Goal: Task Accomplishment & Management: Manage account settings

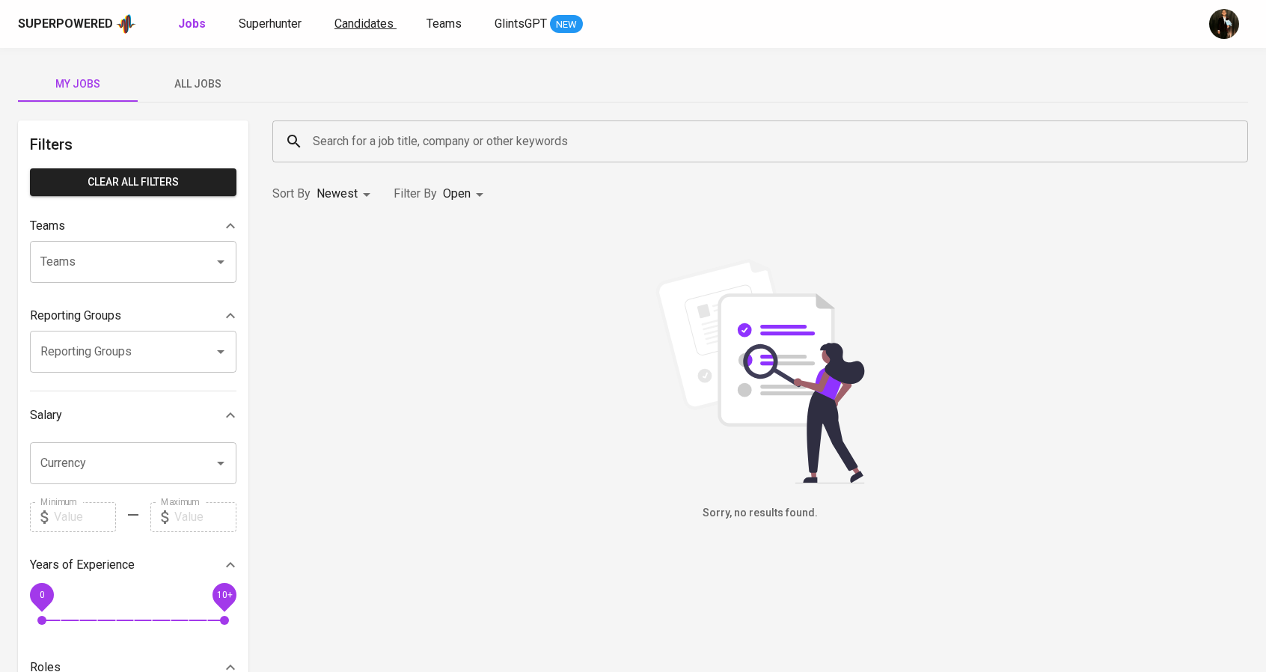
click at [337, 23] on span "Candidates" at bounding box center [363, 23] width 59 height 14
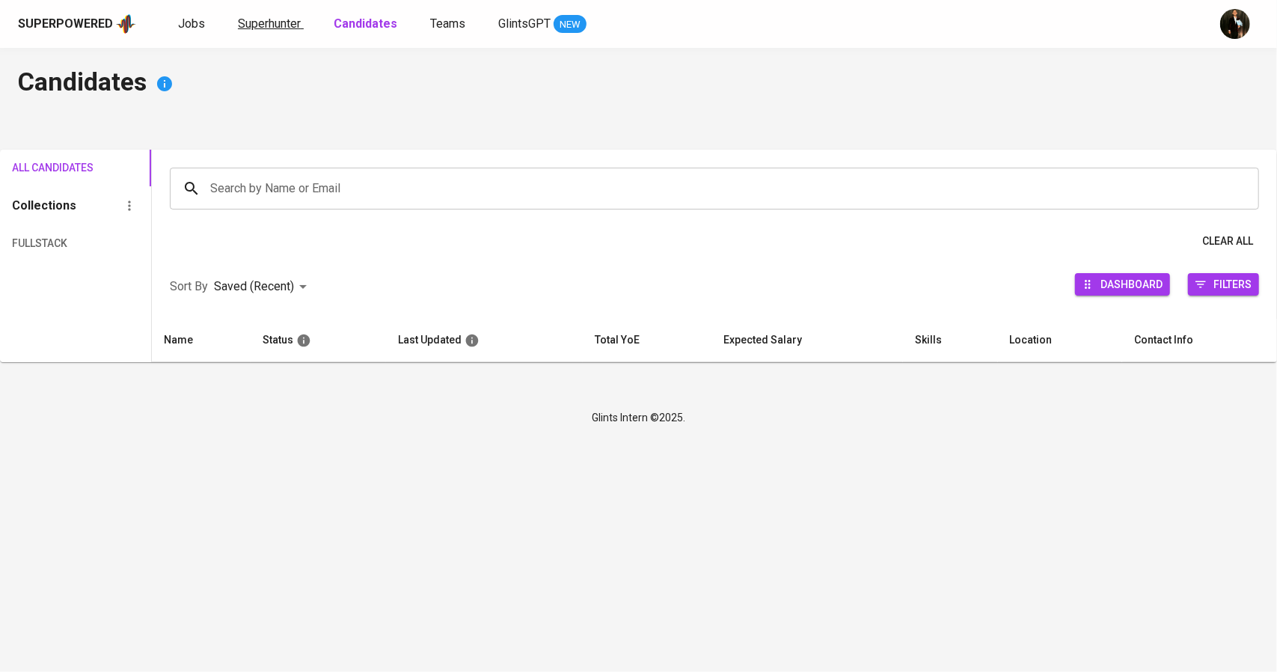
click at [275, 17] on span "Superhunter" at bounding box center [269, 23] width 63 height 14
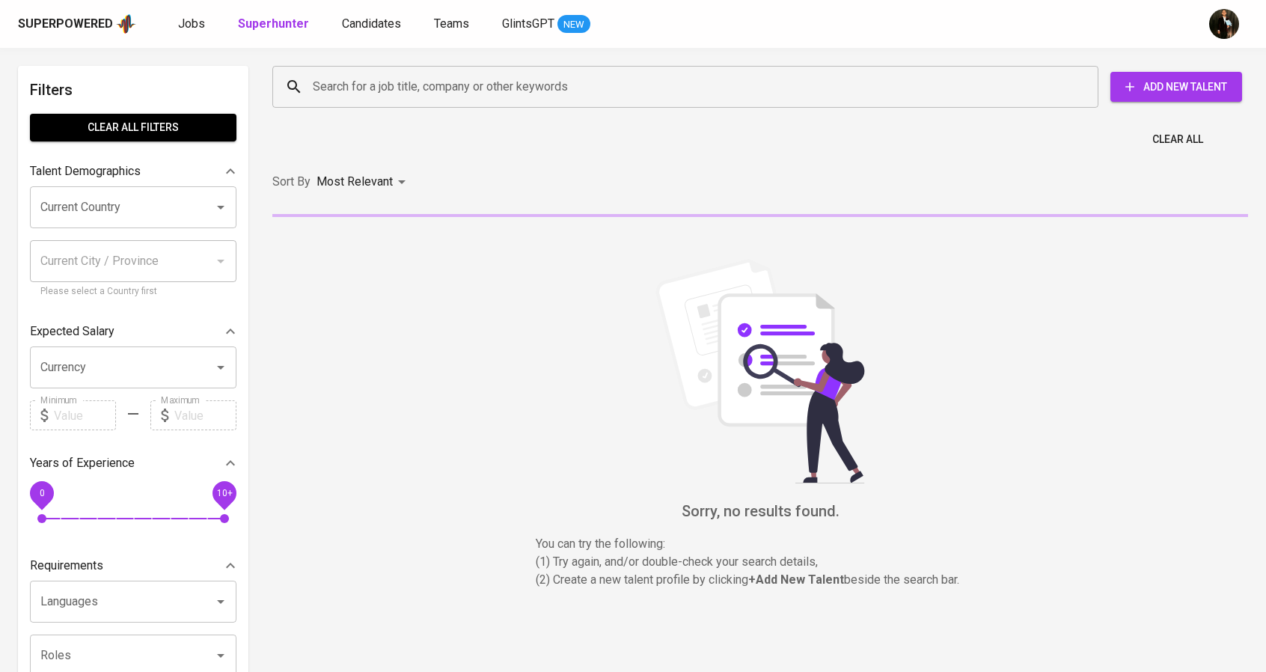
click at [337, 77] on input "Search for a job title, company or other keywords" at bounding box center [689, 87] width 760 height 28
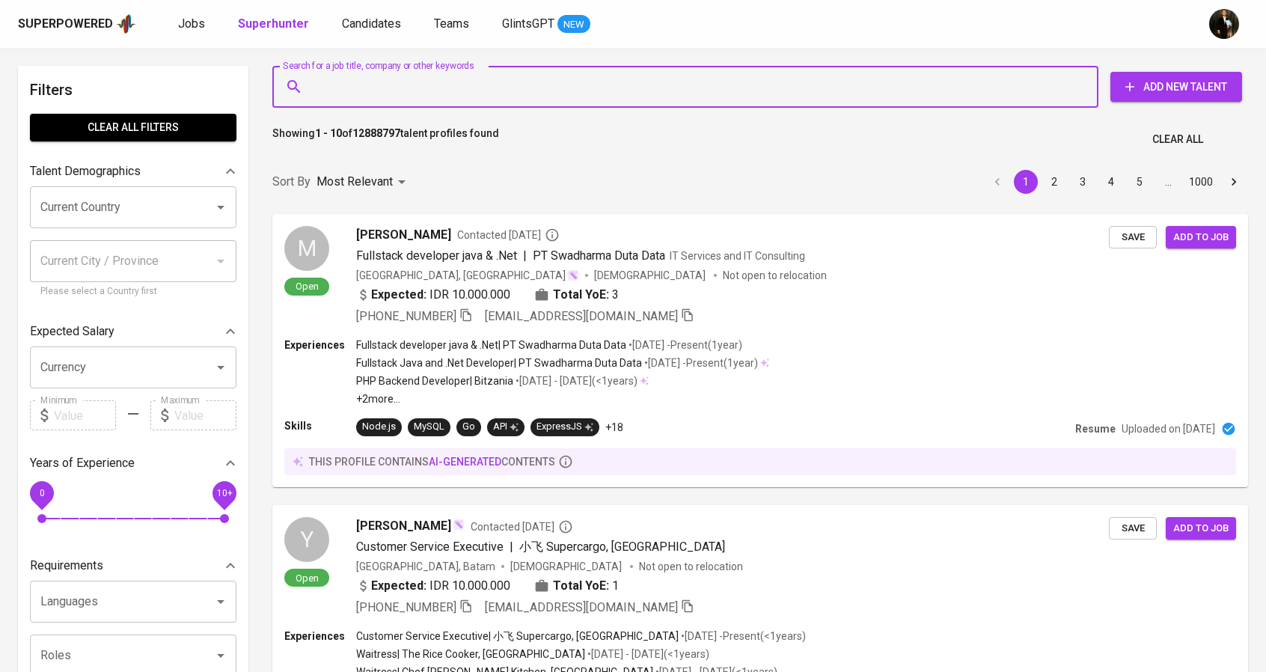
paste input "[EMAIL_ADDRESS][DOMAIN_NAME]"
type input "[EMAIL_ADDRESS][DOMAIN_NAME]"
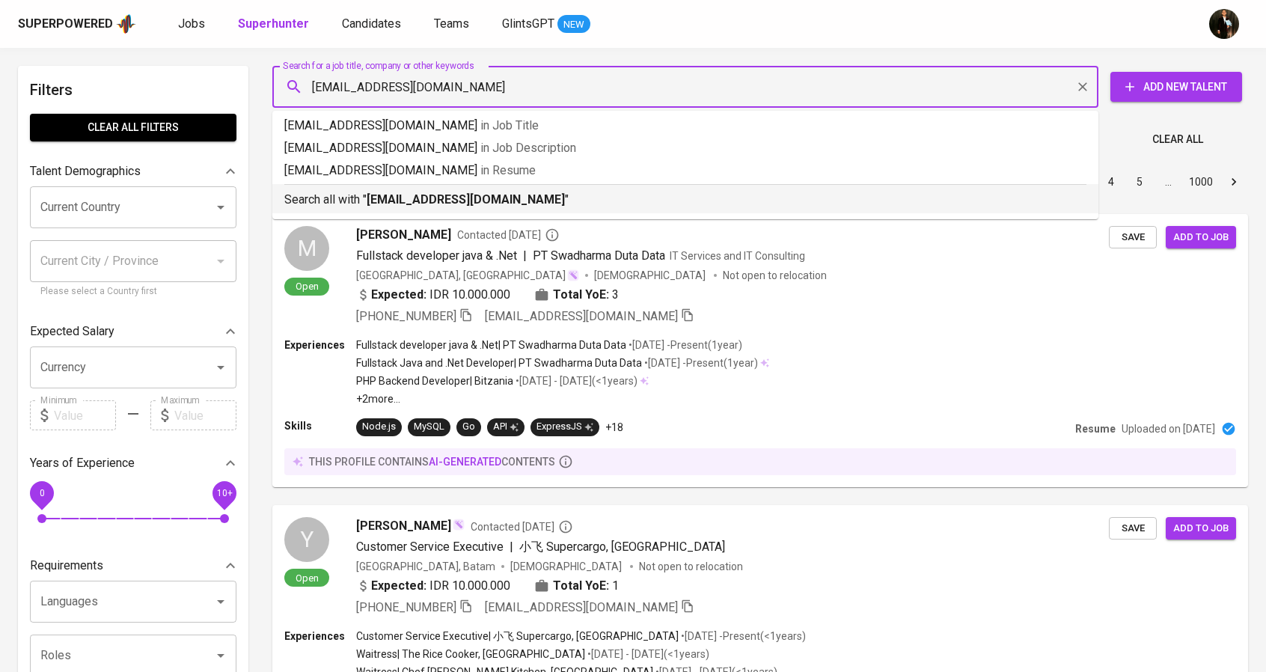
click at [507, 192] on p "Search all with " [EMAIL_ADDRESS][DOMAIN_NAME] "" at bounding box center [685, 200] width 802 height 18
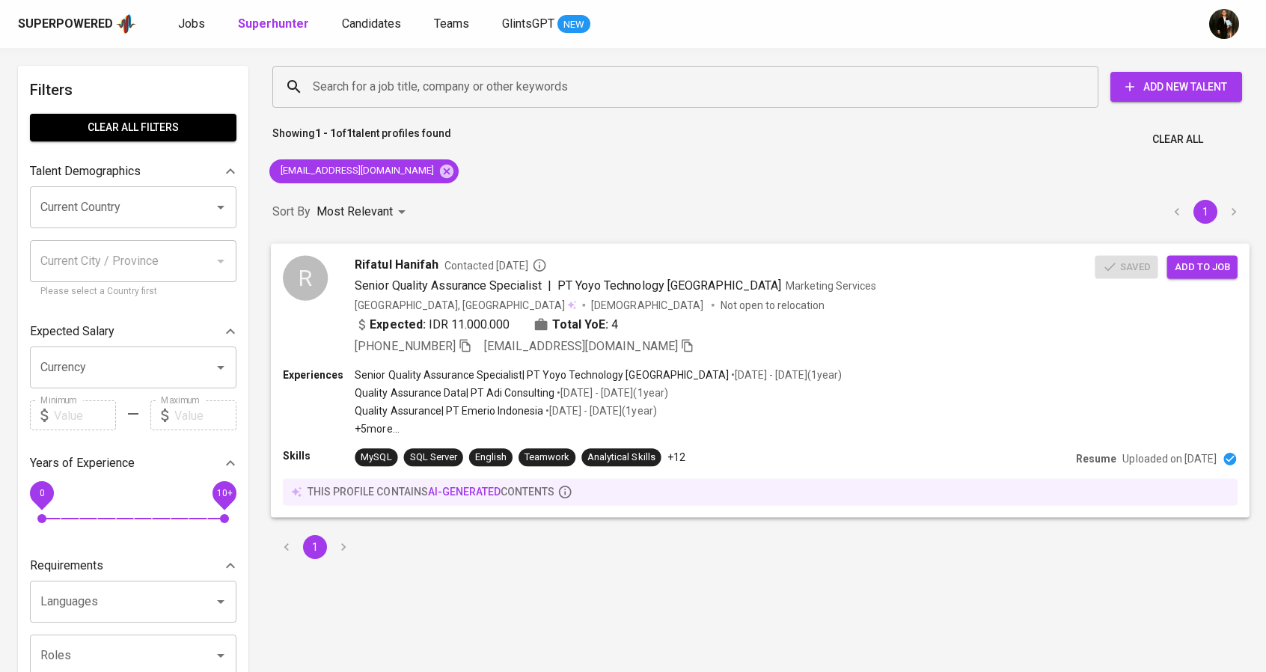
click at [781, 349] on div "[PHONE_NUMBER] [EMAIL_ADDRESS][DOMAIN_NAME]" at bounding box center [725, 346] width 740 height 18
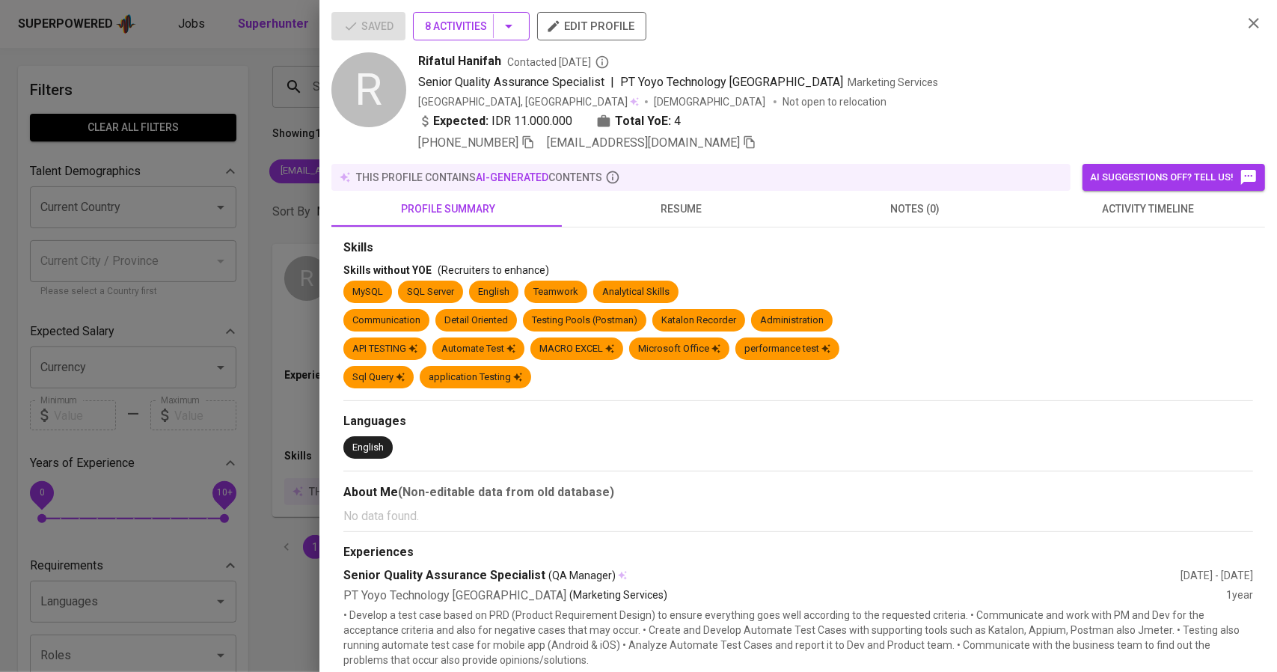
click at [507, 23] on icon "button" at bounding box center [509, 26] width 18 height 18
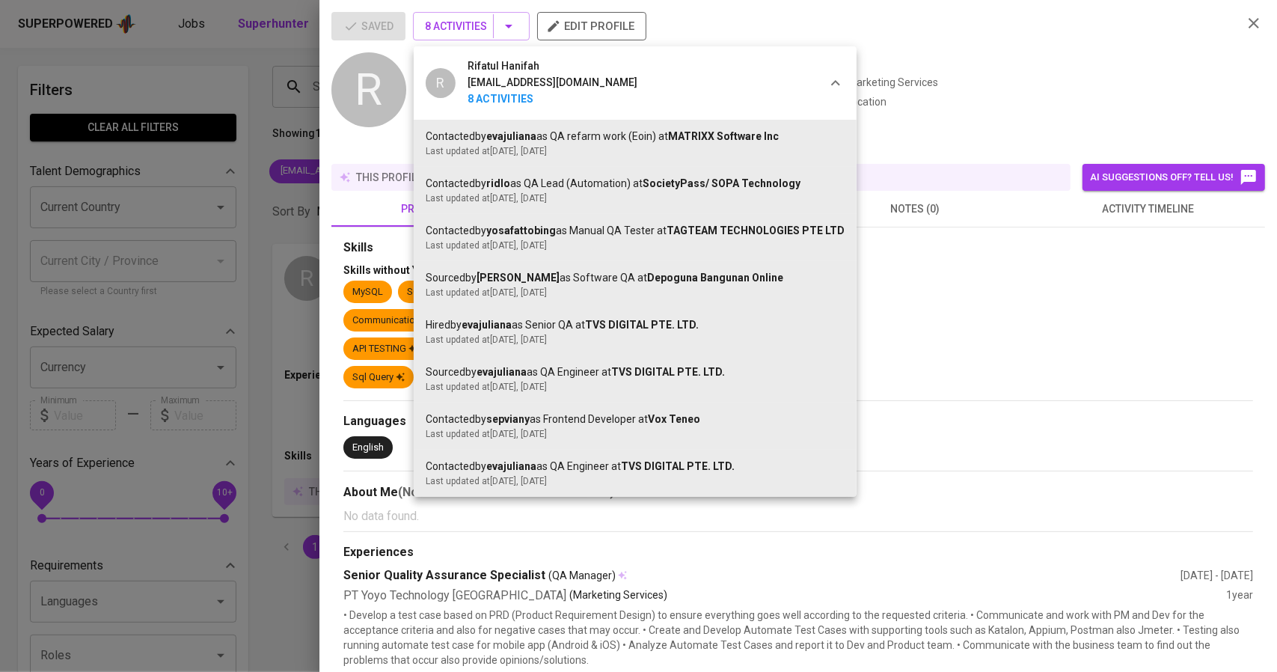
click at [218, 219] on div at bounding box center [638, 336] width 1277 height 672
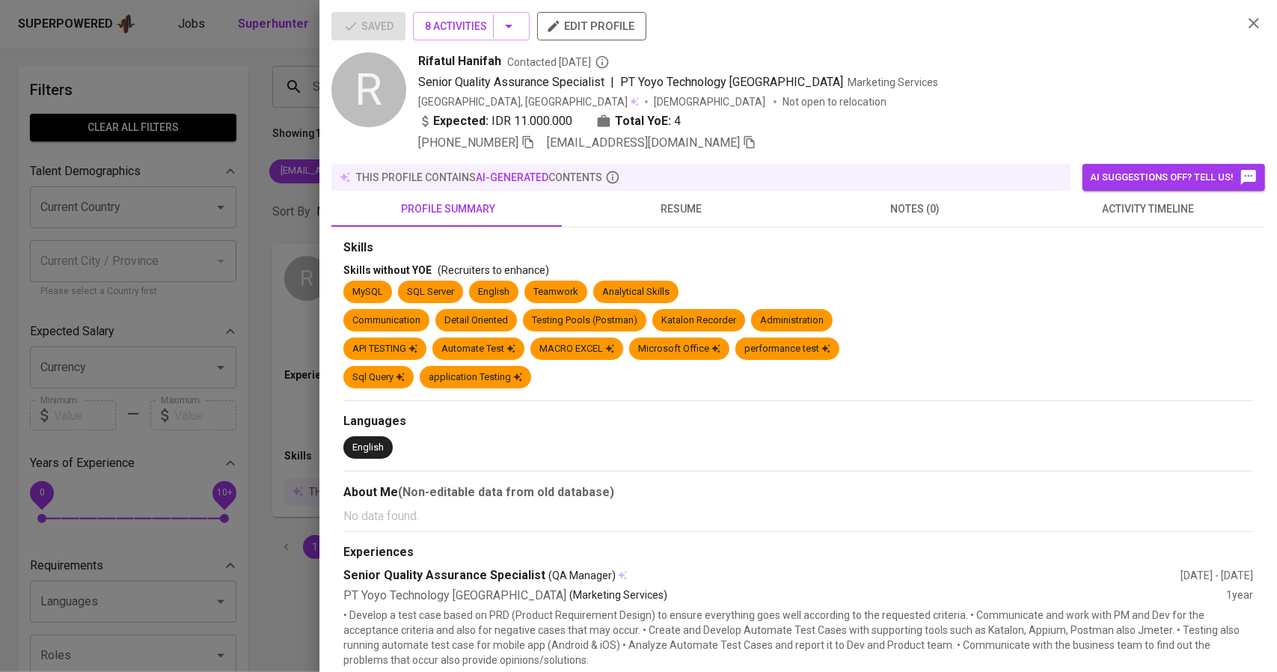
click at [293, 73] on div at bounding box center [638, 336] width 1277 height 672
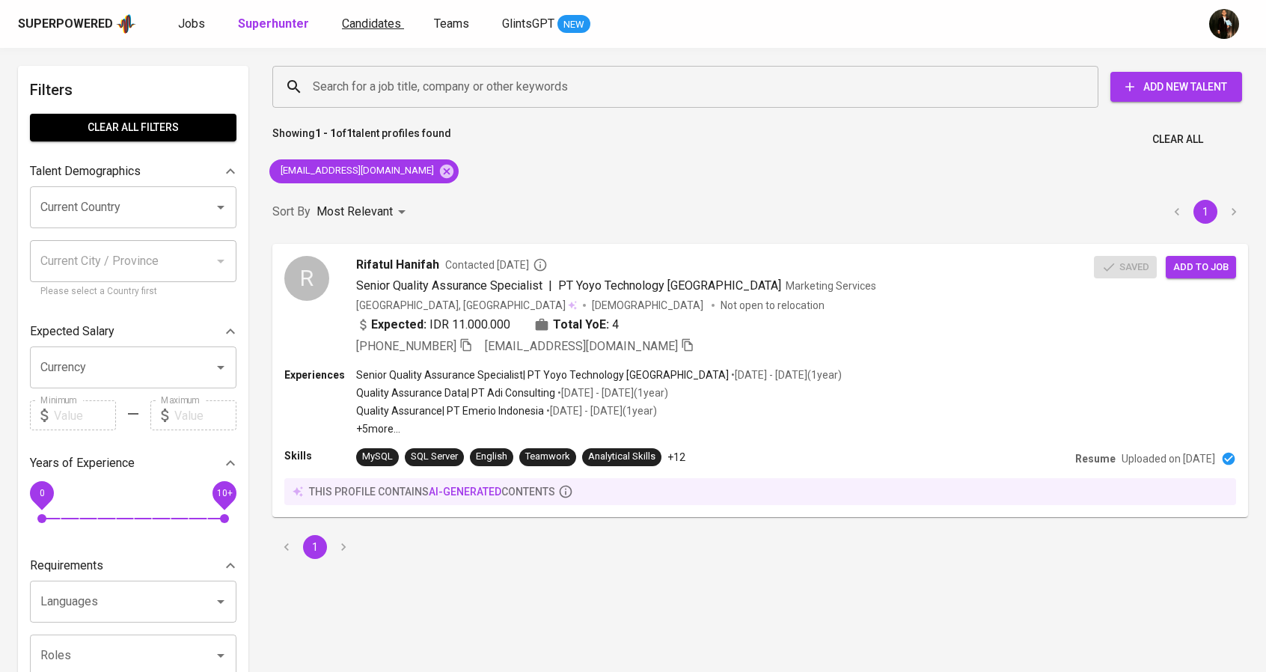
click at [369, 23] on span "Candidates" at bounding box center [371, 23] width 59 height 14
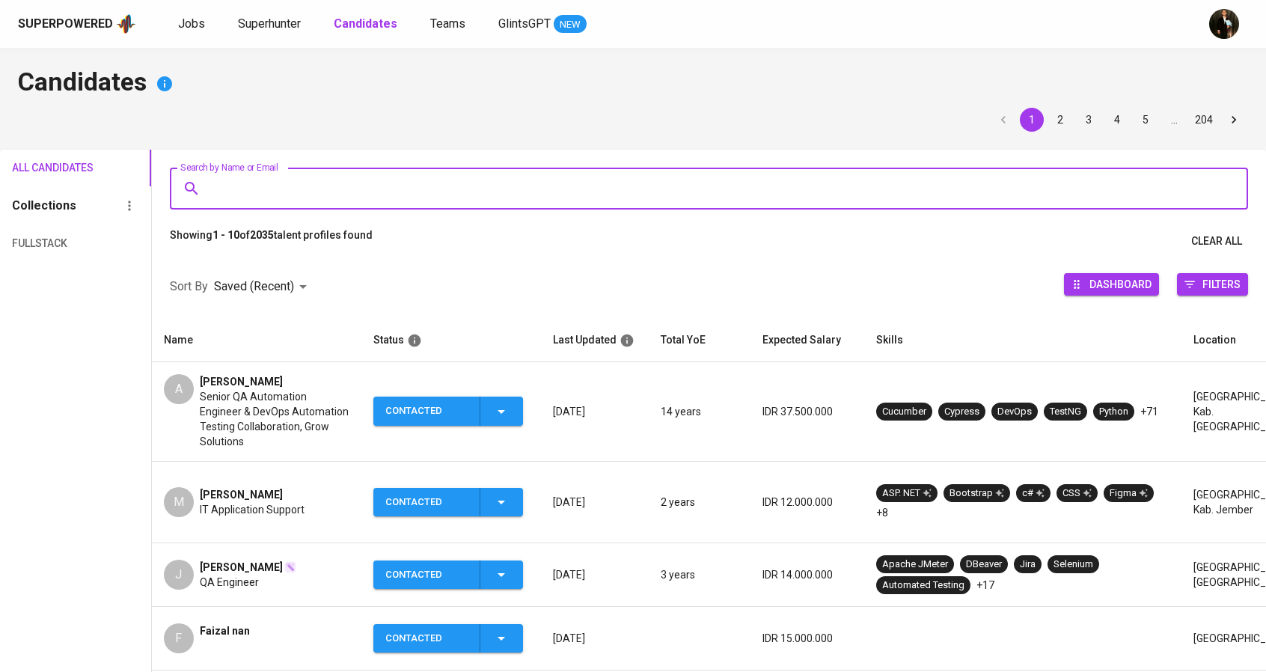
click at [324, 189] on input "Search by Name or Email" at bounding box center [713, 188] width 1012 height 28
paste input "[EMAIL_ADDRESS][DOMAIN_NAME]"
type input "[EMAIL_ADDRESS][DOMAIN_NAME]"
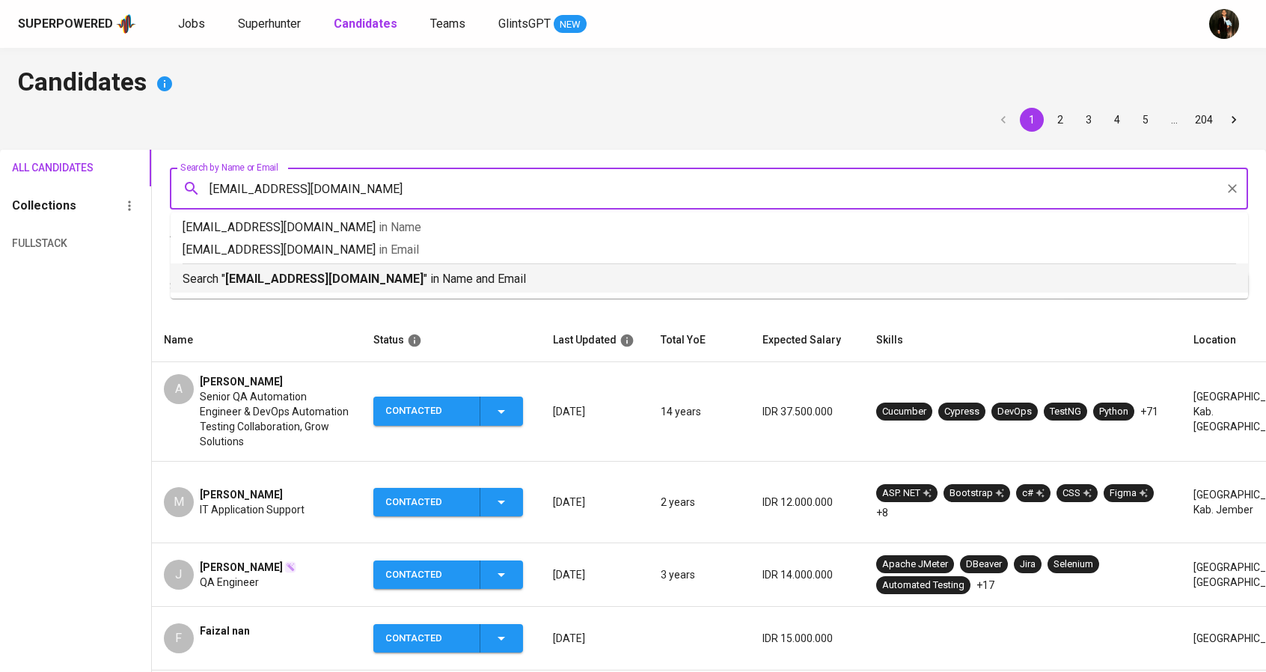
click at [336, 284] on b "[EMAIL_ADDRESS][DOMAIN_NAME]" at bounding box center [324, 279] width 198 height 14
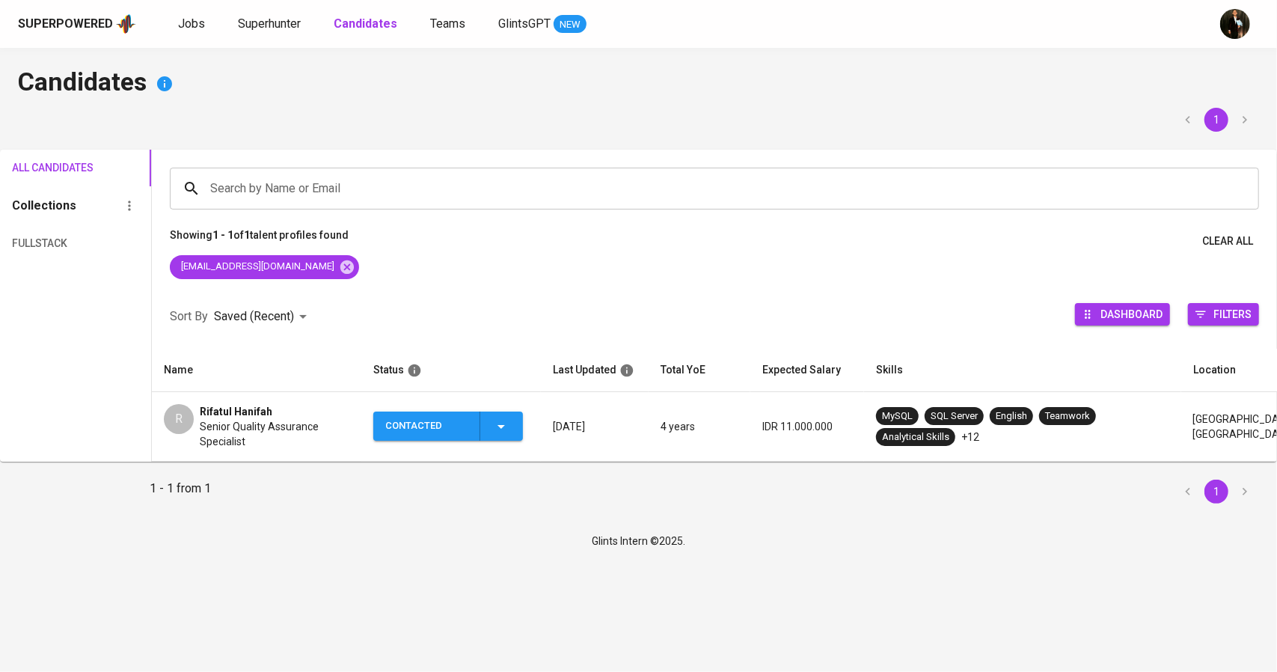
click at [244, 421] on span "Senior Quality Assurance Specialist" at bounding box center [275, 434] width 150 height 30
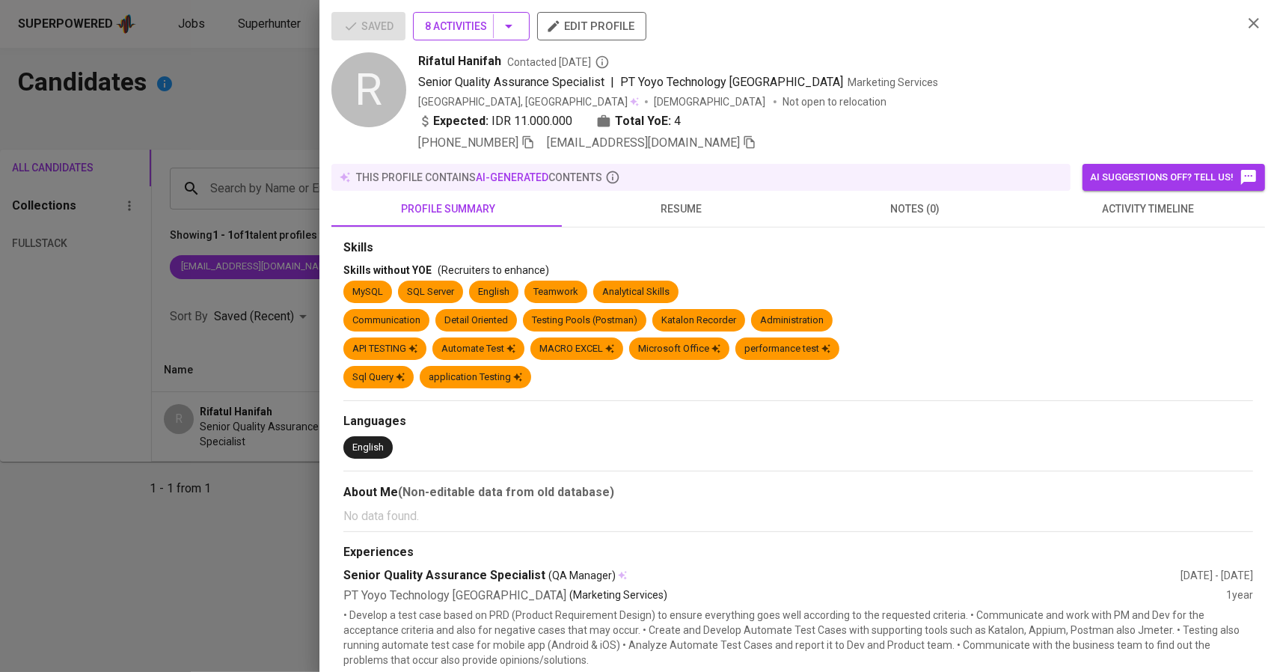
click at [504, 31] on icon "button" at bounding box center [509, 26] width 18 height 18
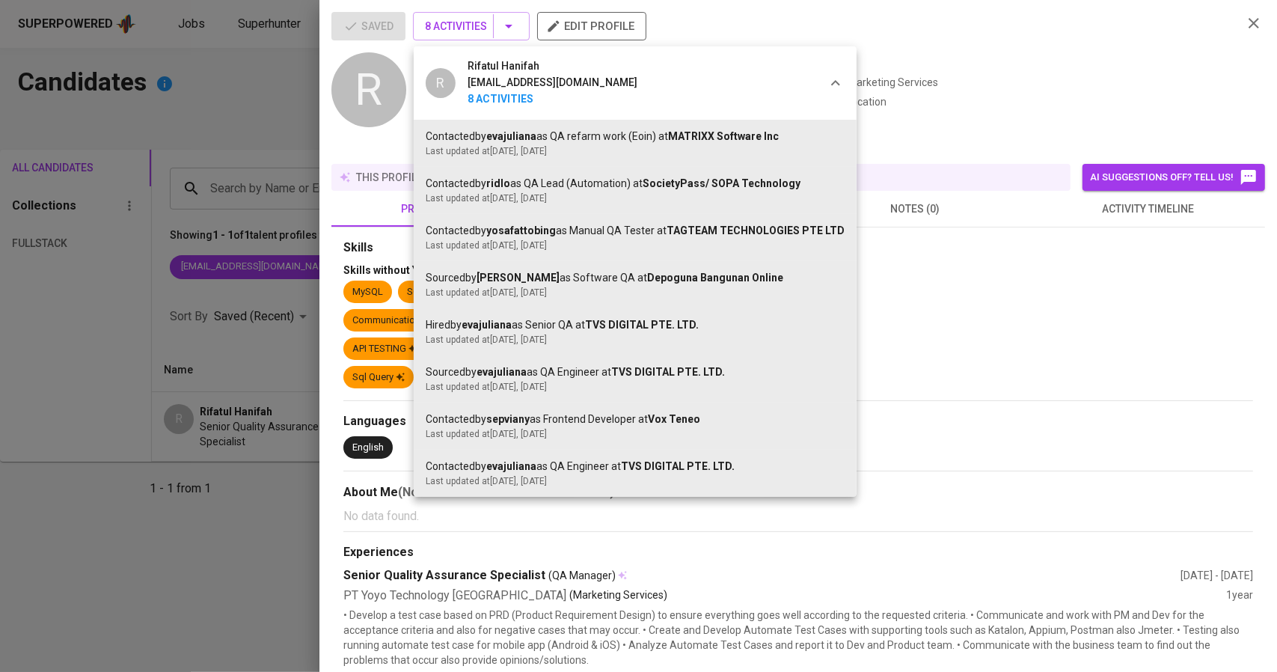
click at [979, 29] on div at bounding box center [638, 336] width 1277 height 672
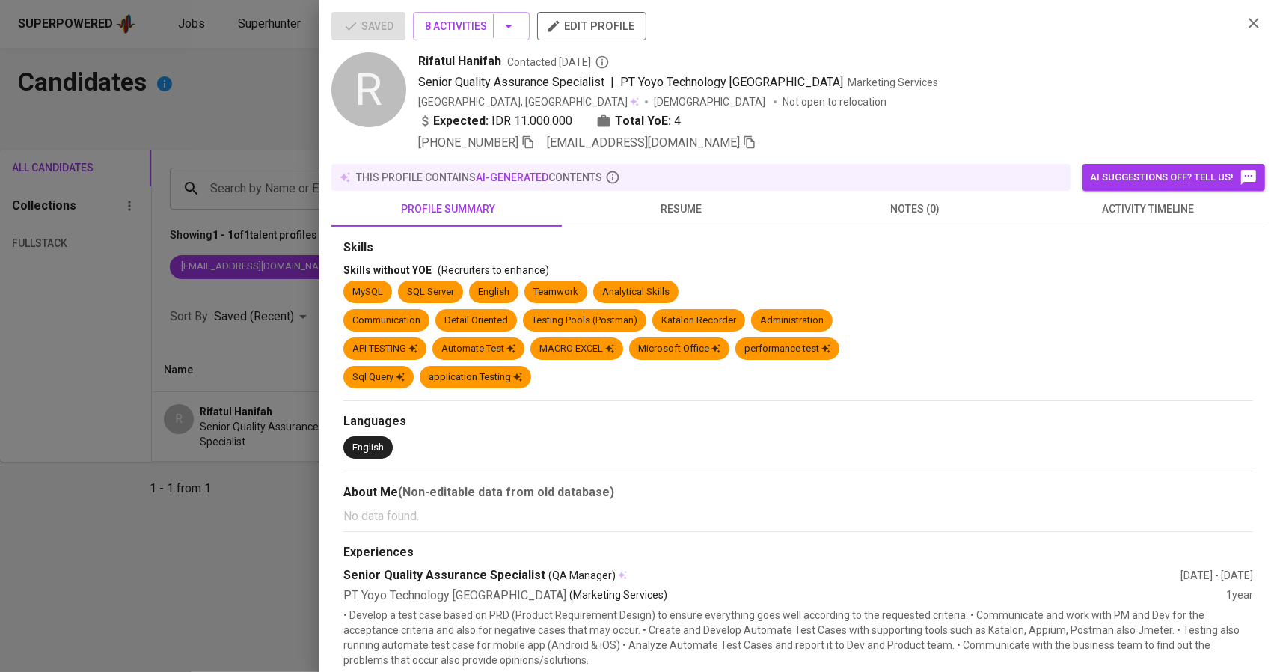
click at [1251, 20] on icon "button" at bounding box center [1254, 23] width 18 height 18
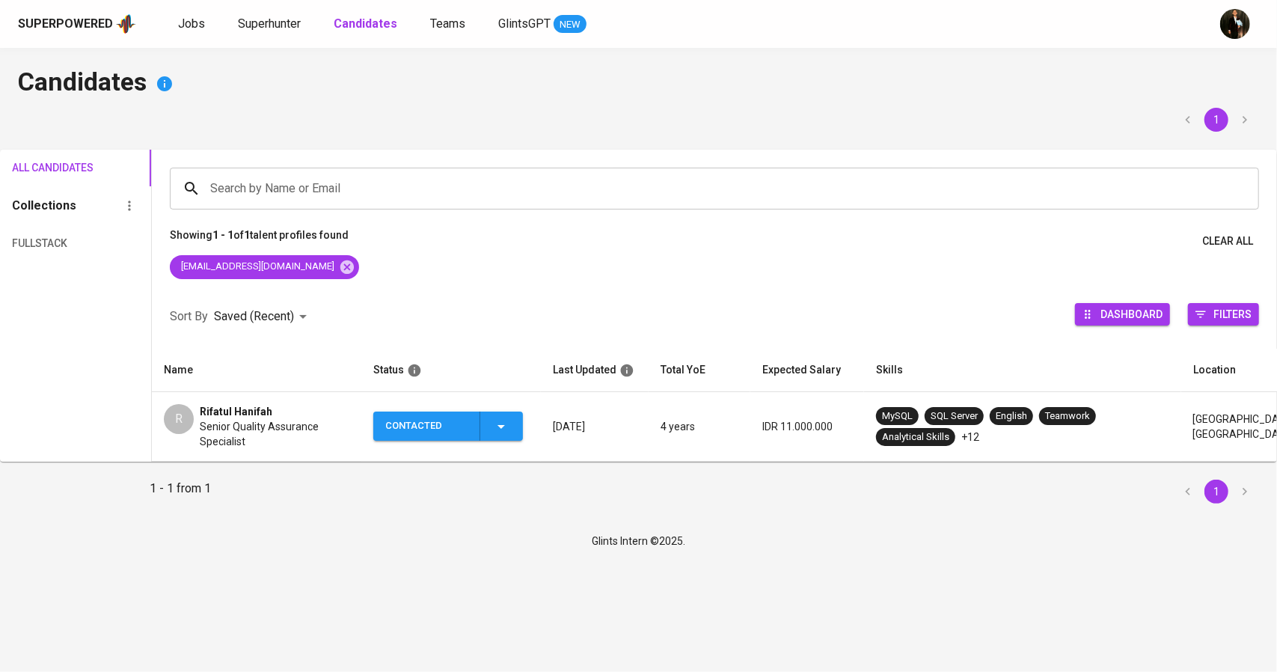
click at [495, 432] on icon "button" at bounding box center [501, 427] width 18 height 18
click at [435, 545] on li "Contacted for another job" at bounding box center [459, 543] width 168 height 27
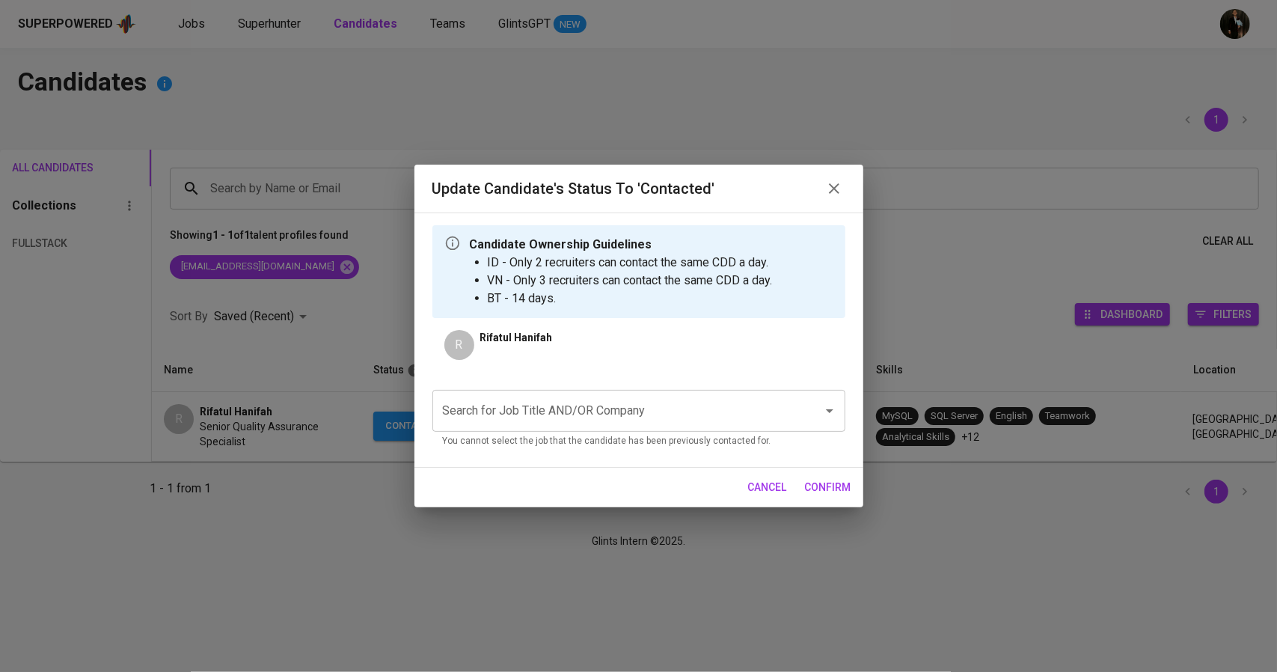
click at [501, 415] on input "Search for Job Title AND/OR Company" at bounding box center [618, 411] width 358 height 28
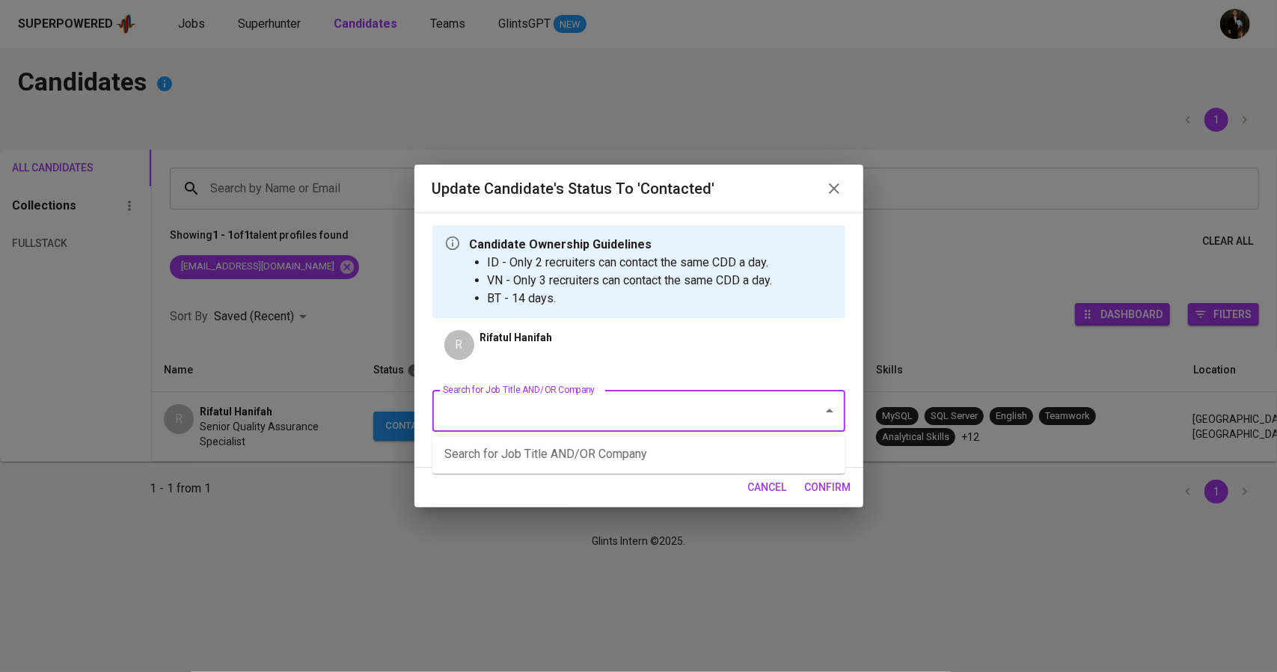
type input "w"
click at [539, 447] on li "QA Automation Engineer (Westpoint Transit Pte)" at bounding box center [638, 454] width 413 height 27
type input "qa"
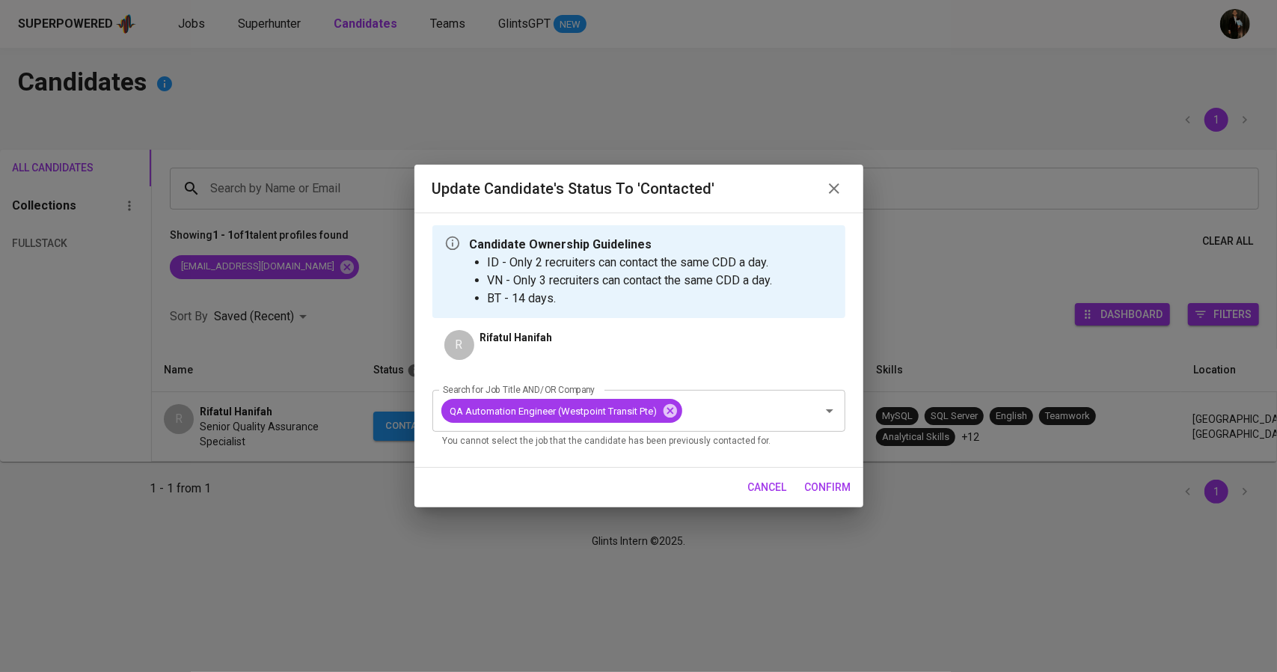
click at [818, 486] on span "confirm" at bounding box center [828, 487] width 46 height 19
